Goal: Task Accomplishment & Management: Manage account settings

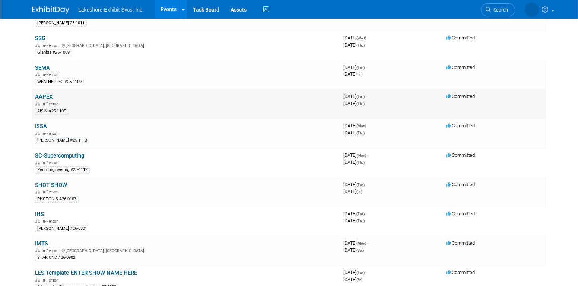
scroll to position [409, 0]
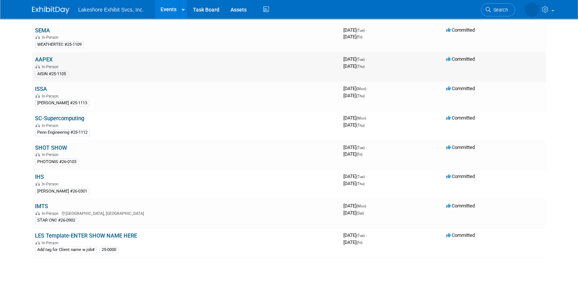
click at [47, 57] on link "AAPEX" at bounding box center [43, 59] width 17 height 7
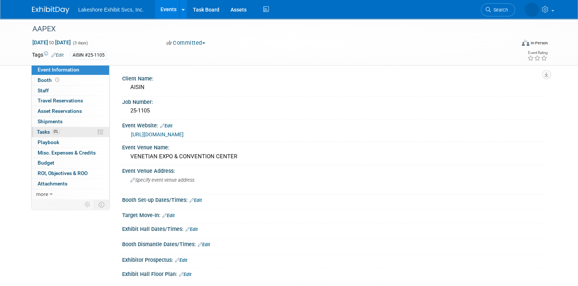
click at [59, 131] on span "0%" at bounding box center [56, 132] width 8 height 6
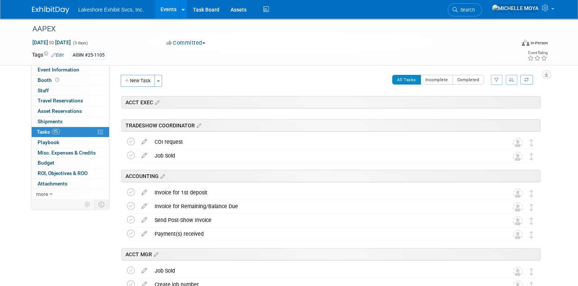
click at [497, 83] on button "button" at bounding box center [497, 80] width 12 height 10
click at [471, 103] on select "-- Select Assignee -- All unassigned tasks Assigned to me [PERSON_NAME] [PERSON…" at bounding box center [465, 103] width 61 height 10
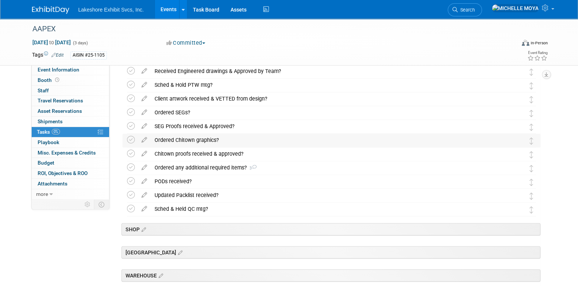
scroll to position [223, 0]
click at [185, 164] on div "Ordered any additional required items? 3" at bounding box center [324, 167] width 347 height 13
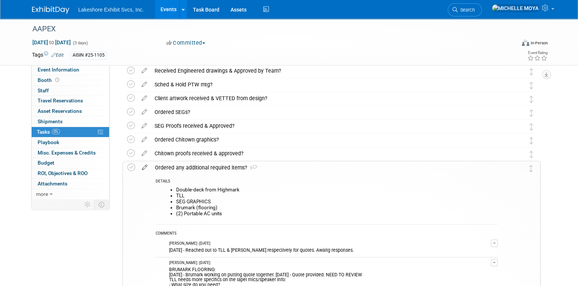
click at [144, 166] on icon at bounding box center [144, 165] width 13 height 9
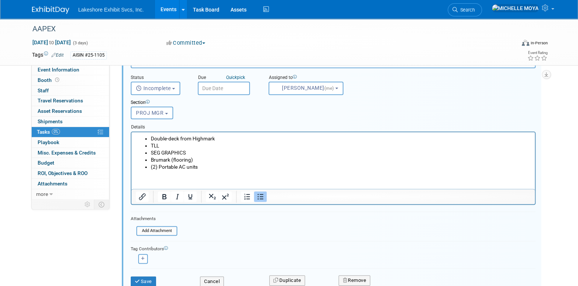
scroll to position [386, 0]
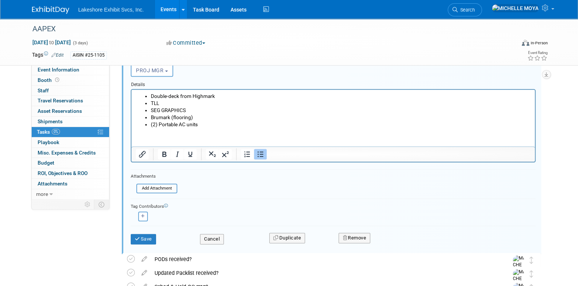
click at [152, 125] on li "(2) Portable AC units" at bounding box center [341, 124] width 380 height 7
click at [146, 235] on button "Save" at bounding box center [143, 239] width 25 height 10
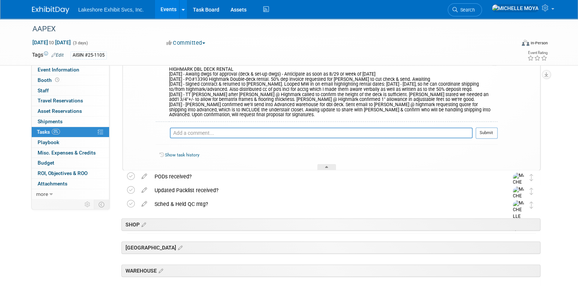
scroll to position [498, 0]
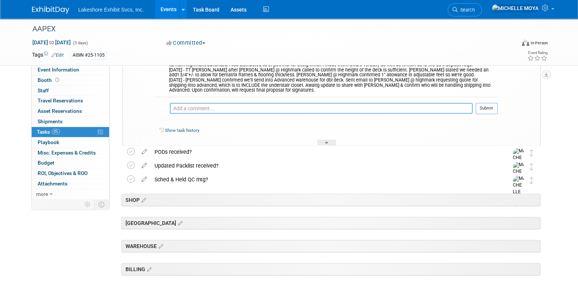
click at [209, 111] on textarea at bounding box center [321, 108] width 303 height 11
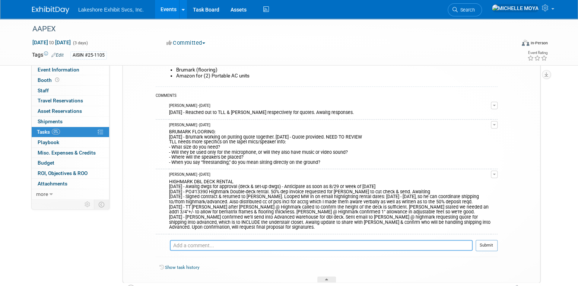
scroll to position [349, 0]
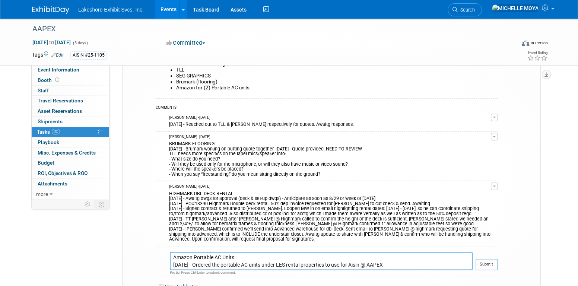
click at [195, 262] on textarea "Amazon Portable AC Units: [DATE] - Ordered the portable AC units under LES rent…" at bounding box center [321, 261] width 303 height 18
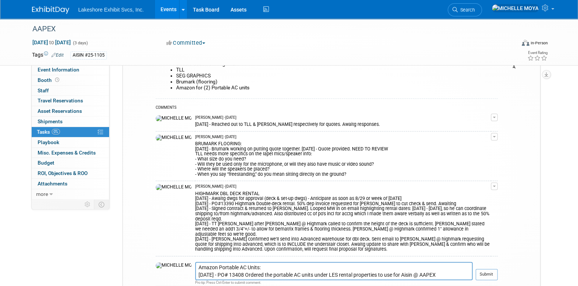
drag, startPoint x: 490, startPoint y: 262, endPoint x: 455, endPoint y: 261, distance: 35.8
click at [455, 262] on tr "Amazon Portable AC Units: [DATE] - PO# 13408 Ordered the portable AC units unde…" at bounding box center [327, 274] width 342 height 24
drag, startPoint x: 413, startPoint y: 265, endPoint x: 292, endPoint y: 266, distance: 121.0
click at [292, 266] on textarea "Amazon Portable AC Units: [DATE] - PO# 13408 Ordered the portable AC units unde…" at bounding box center [333, 271] width 277 height 18
type textarea "Amazon Portable AC Units: [DATE] - PO# 13408 Ordered the portable AC units for …"
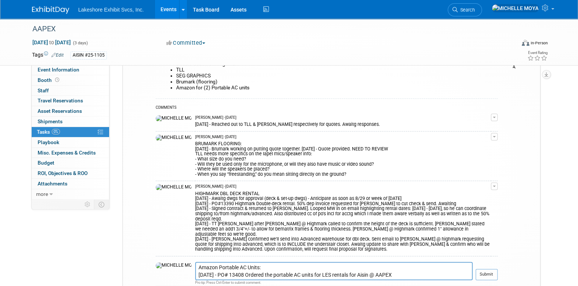
click at [491, 269] on button "Submit" at bounding box center [486, 274] width 22 height 11
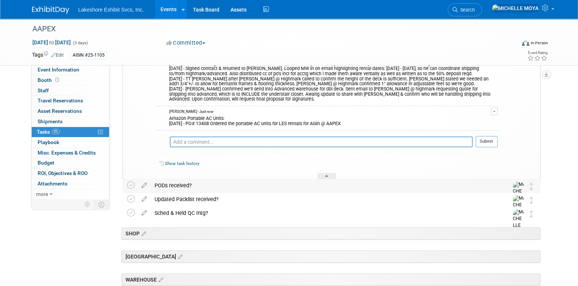
scroll to position [498, 0]
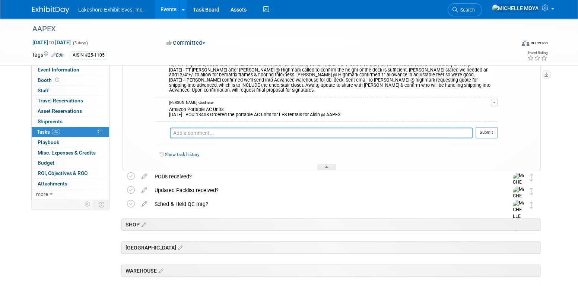
click at [341, 114] on div "Amazon Portable AC Units: [DATE] - PO# 13408 Ordered the portable AC units for …" at bounding box center [330, 111] width 322 height 12
click at [495, 103] on button "button" at bounding box center [494, 102] width 7 height 7
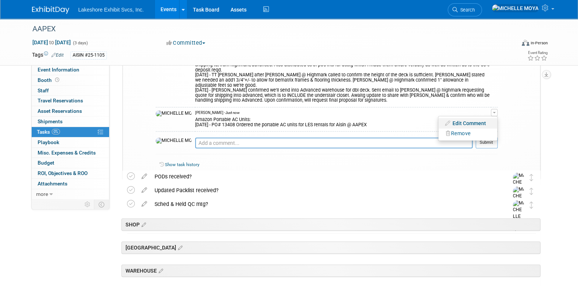
click at [481, 118] on link "Edit Comment" at bounding box center [467, 123] width 59 height 10
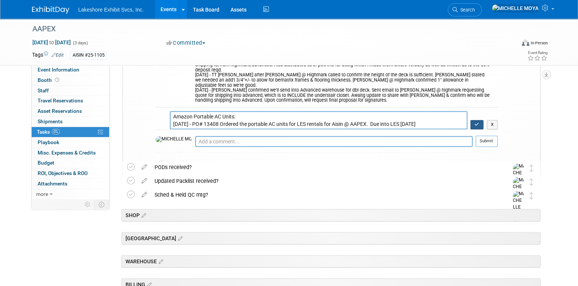
type textarea "Amazon Portable AC Units: [DATE] - PO# 13408 Ordered the portable AC units for …"
click at [476, 122] on icon "button" at bounding box center [476, 124] width 5 height 4
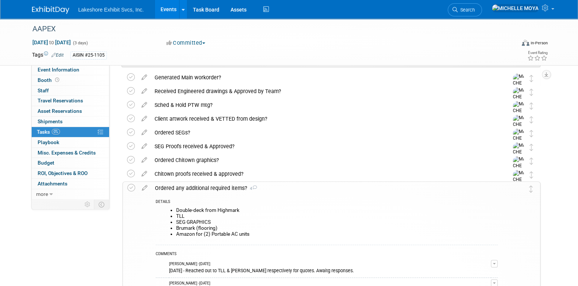
scroll to position [200, 0]
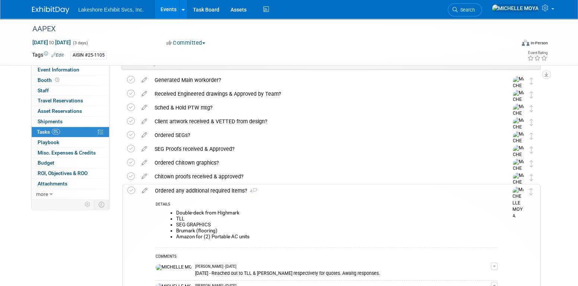
click at [228, 189] on div "Ordered any additional required items? 4" at bounding box center [324, 190] width 346 height 13
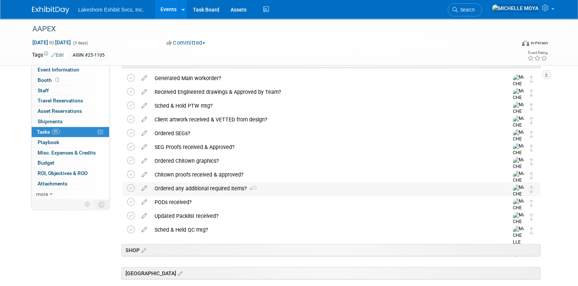
click at [229, 189] on div "Ordered any additional required items? 4" at bounding box center [324, 188] width 347 height 13
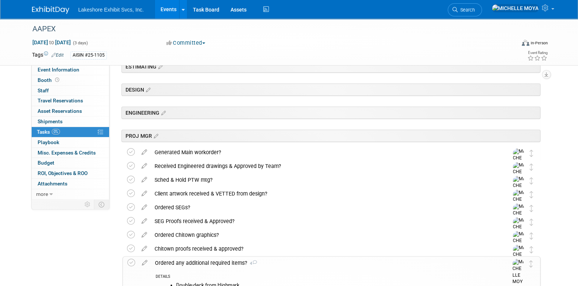
scroll to position [128, 0]
click at [172, 11] on link "Events" at bounding box center [168, 9] width 27 height 19
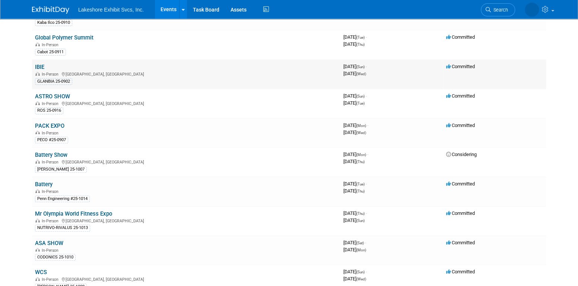
scroll to position [112, 0]
